Goal: Find specific page/section: Find specific page/section

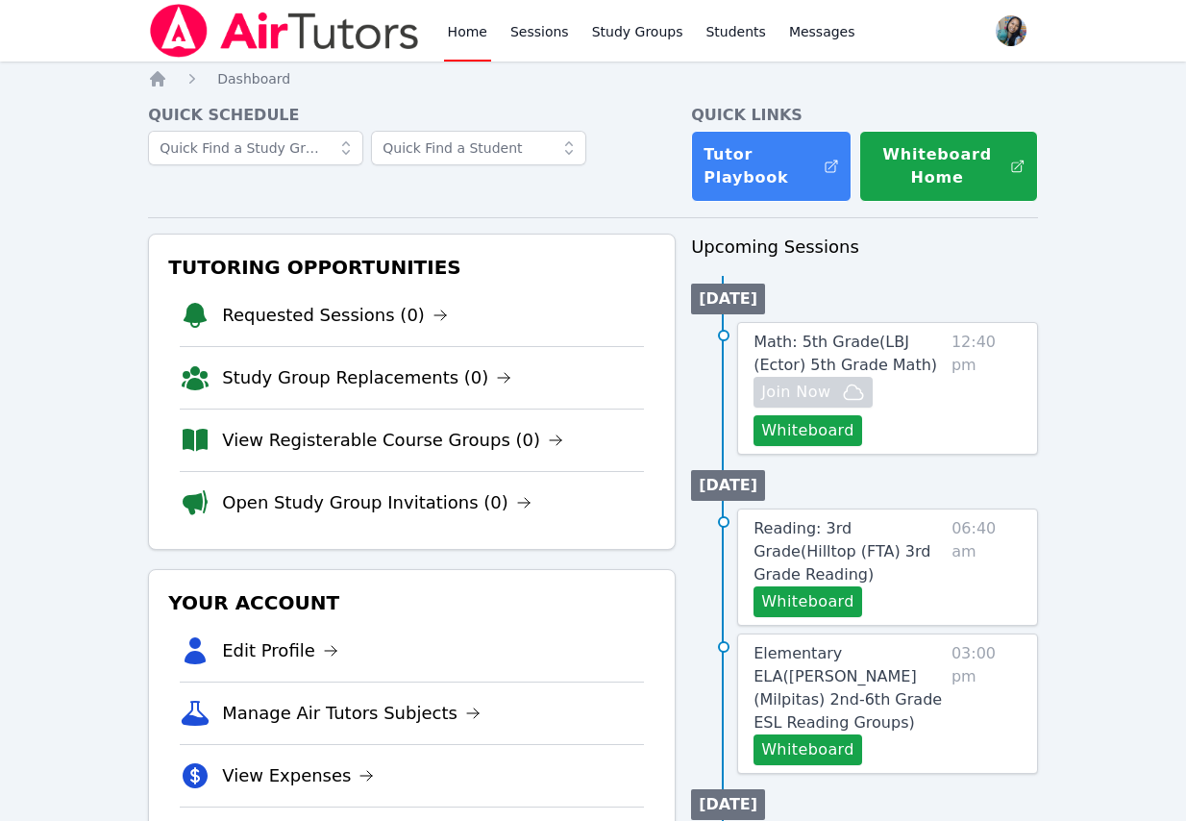
click at [317, 306] on link "Requested Sessions (0)" at bounding box center [335, 315] width 226 height 27
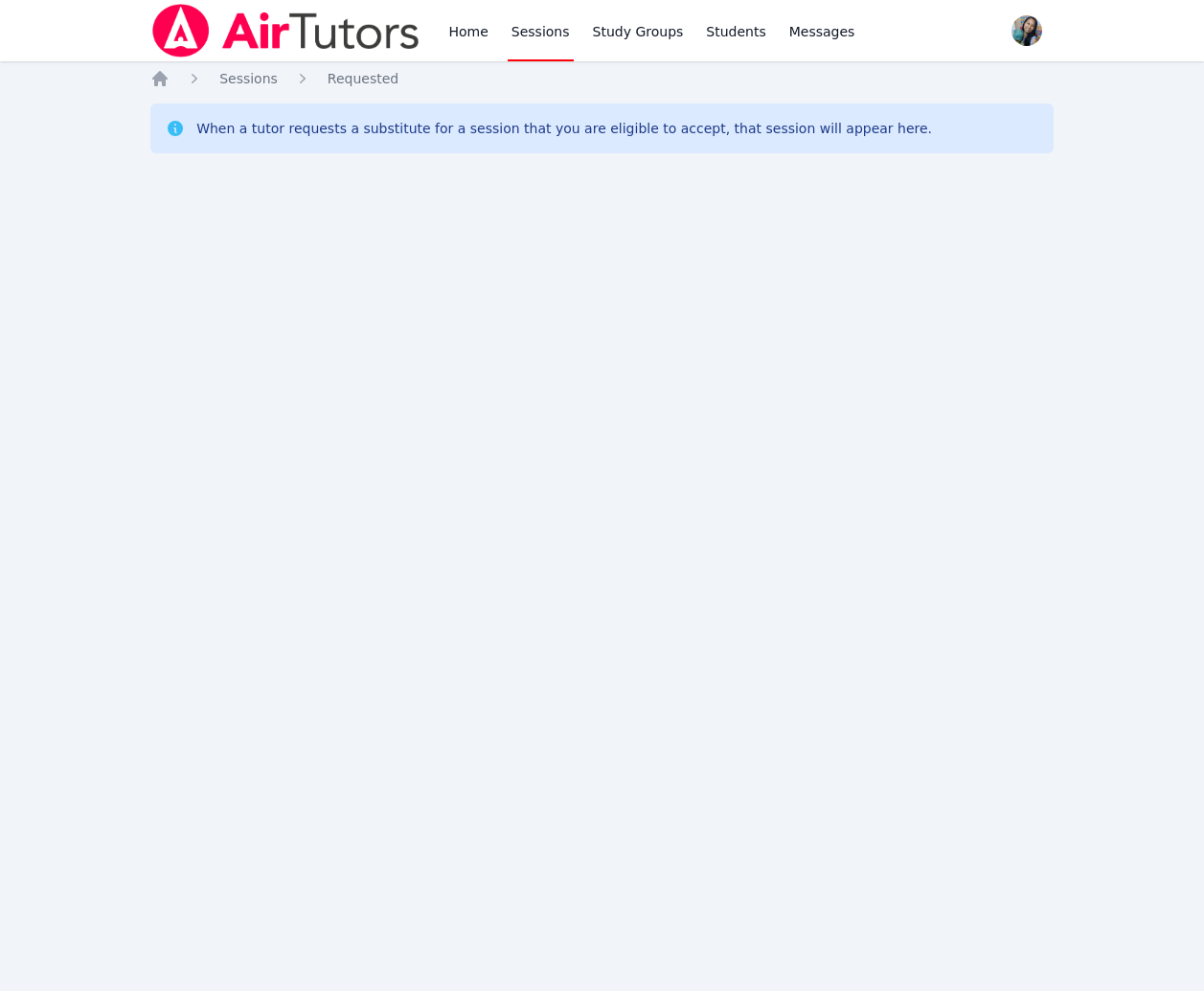
click at [150, 354] on div "Home Sessions Study Groups Students Messages Open user menu Sokha Lee Open main…" at bounding box center [602, 496] width 1204 height 991
click at [479, 359] on div "Home Sessions Study Groups Students Messages Open user menu Sokha Lee Open main…" at bounding box center [602, 496] width 1204 height 991
click at [380, 361] on div "Home Sessions Study Groups Students Messages Open user menu Sokha Lee Open main…" at bounding box center [602, 496] width 1204 height 991
click at [294, 355] on div "Home Sessions Study Groups Students Messages Open user menu Sokha Lee Open main…" at bounding box center [602, 496] width 1204 height 991
click at [217, 178] on div "Home Sessions Requested When a tutor requests a substitute for a session that y…" at bounding box center [602, 134] width 903 height 131
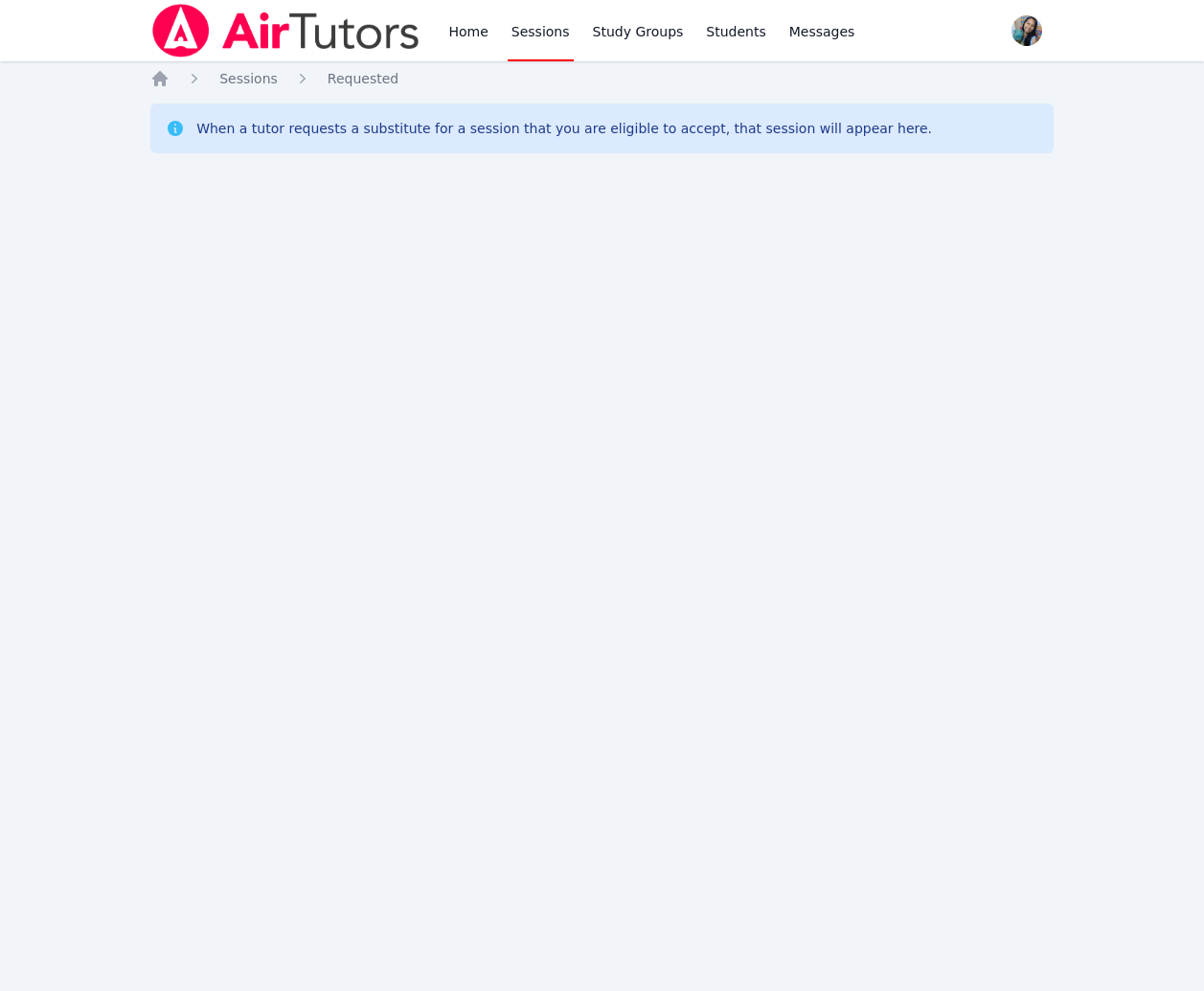
click at [241, 514] on div "Home Sessions Study Groups Students Messages Open user menu Sokha Lee Open main…" at bounding box center [602, 496] width 1204 height 991
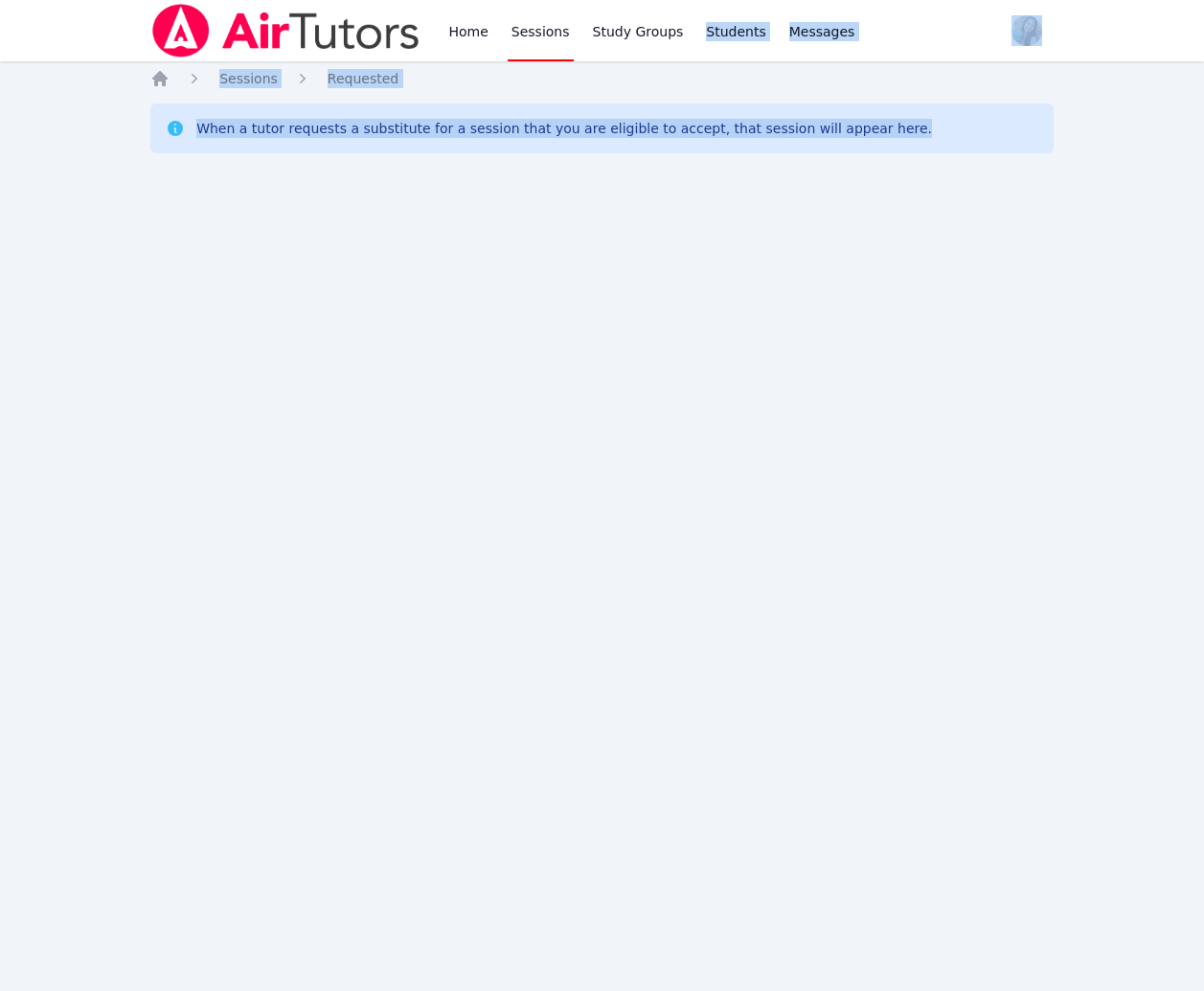
drag, startPoint x: 380, startPoint y: 1, endPoint x: 676, endPoint y: -153, distance: 333.7
click at [676, 0] on html "Home Sessions Study Groups Students Messages Open user menu Sokha Lee Open main…" at bounding box center [602, 496] width 1204 height 991
